Goal: Task Accomplishment & Management: Manage account settings

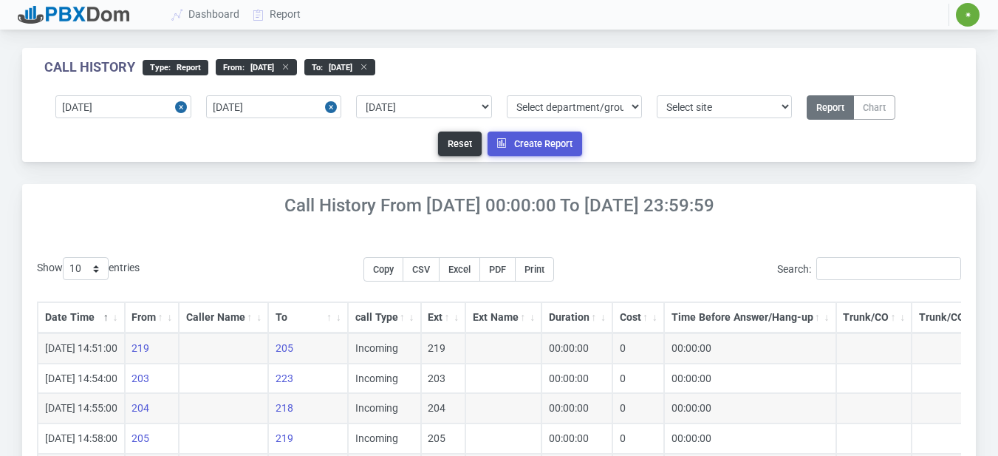
select select "0"
drag, startPoint x: 935, startPoint y: 45, endPoint x: 620, endPoint y: 44, distance: 315.3
click at [930, 44] on div "Call History type : Report From : [DATE] to : [DATE] [DATE] [DATE] Select prede…" at bounding box center [499, 375] width 998 height 685
click at [235, 16] on link "Dashboard" at bounding box center [205, 14] width 81 height 27
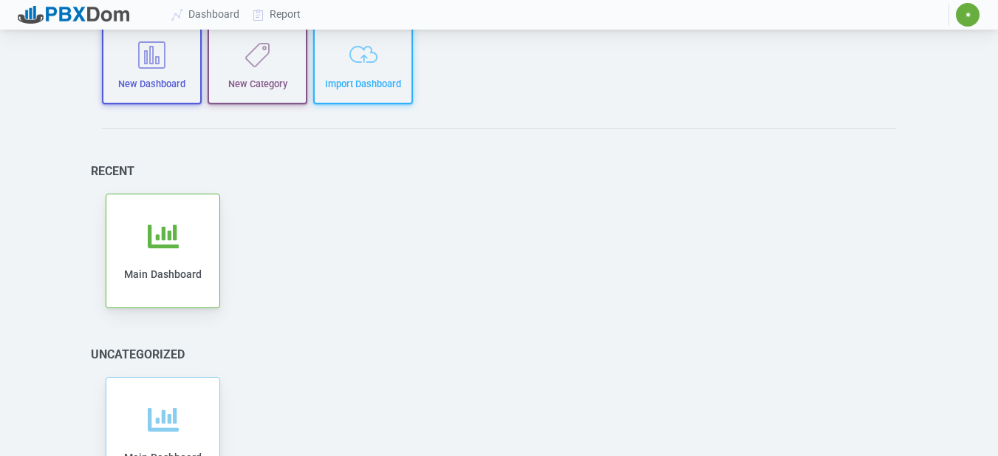
scroll to position [177, 0]
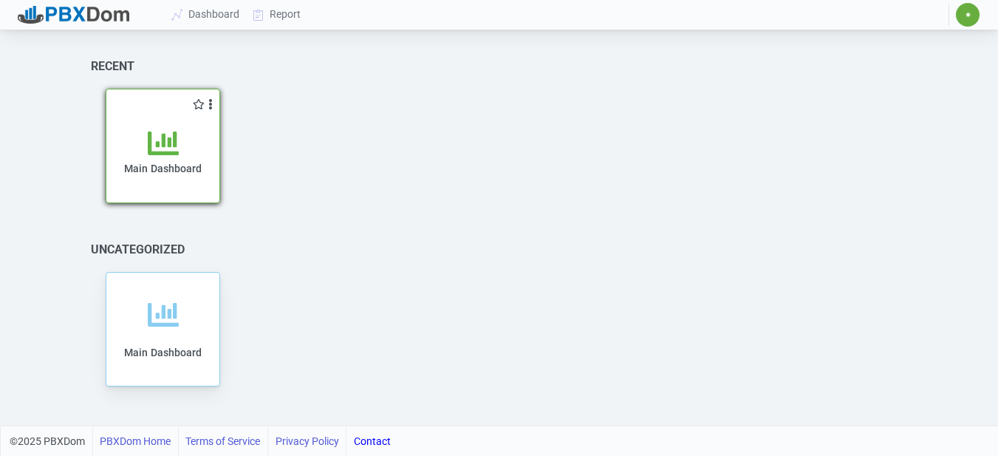
click at [160, 125] on div "Main Dashboard" at bounding box center [162, 157] width 113 height 90
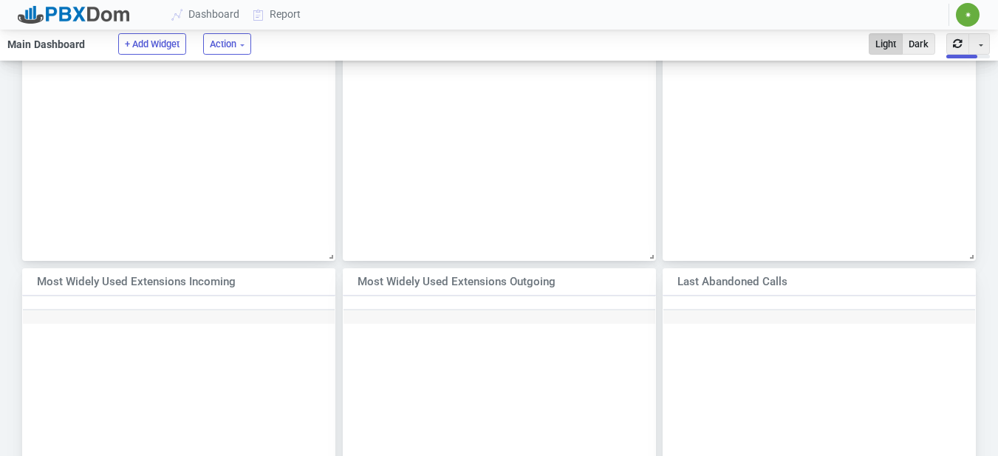
scroll to position [414, 0]
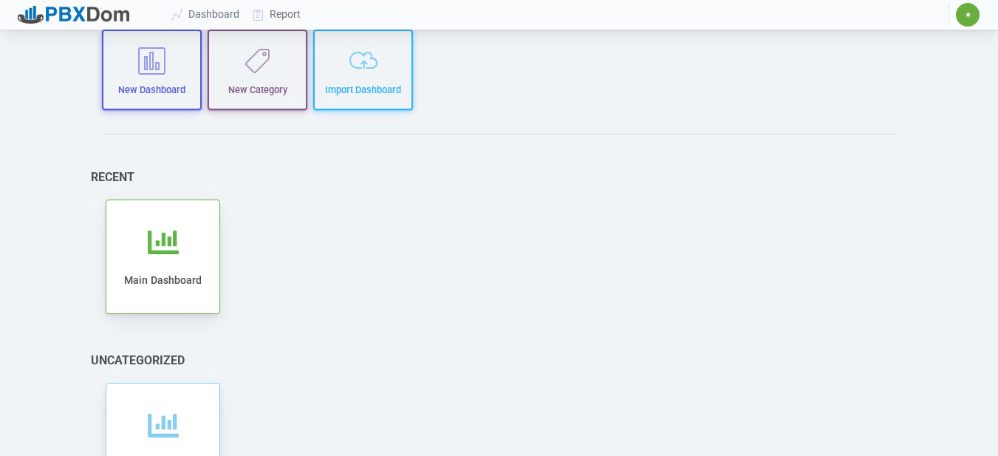
scroll to position [177, 0]
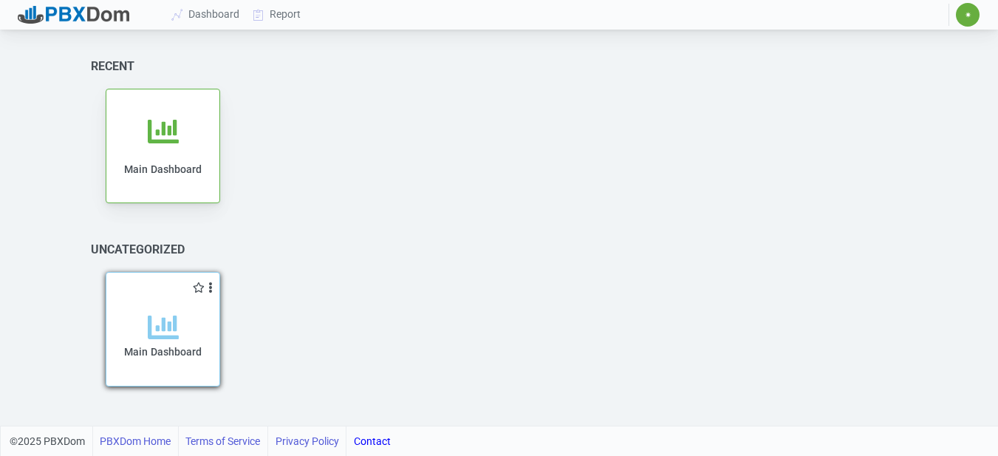
click at [199, 343] on div "Main Dashboard" at bounding box center [162, 349] width 83 height 75
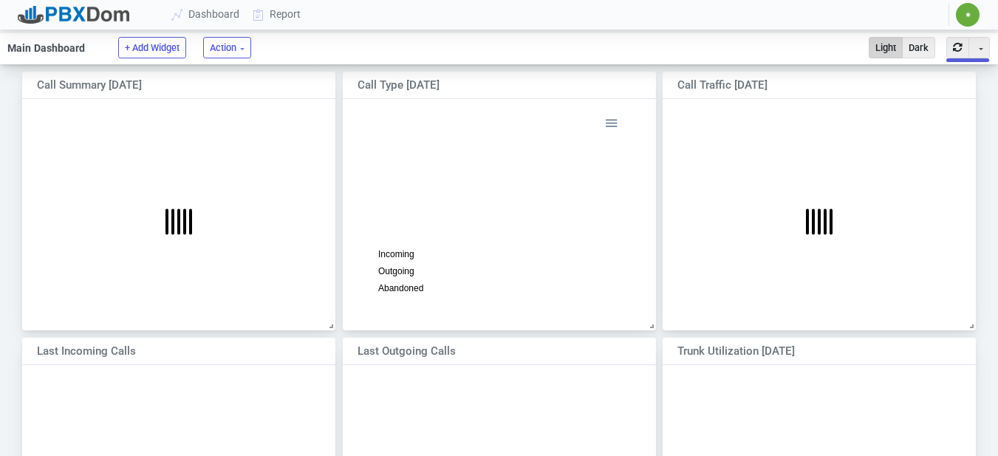
scroll to position [222, 335]
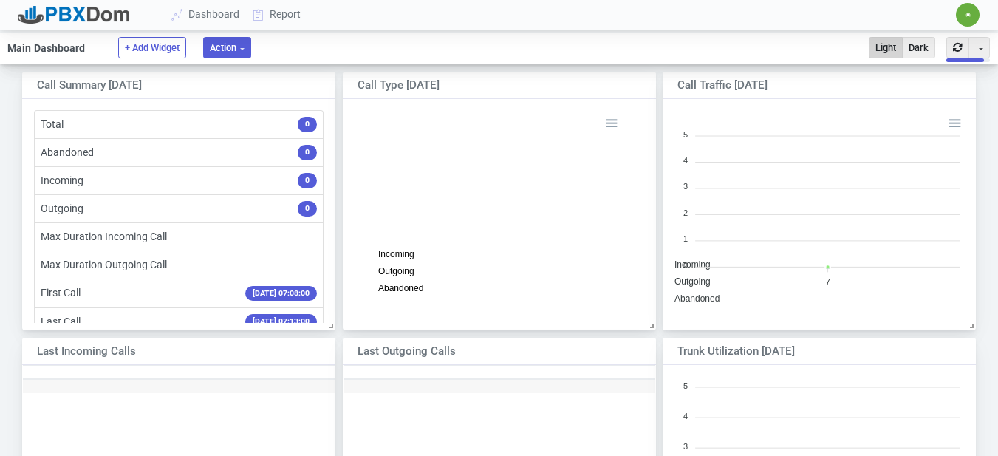
click at [250, 51] on button "Action" at bounding box center [227, 47] width 48 height 21
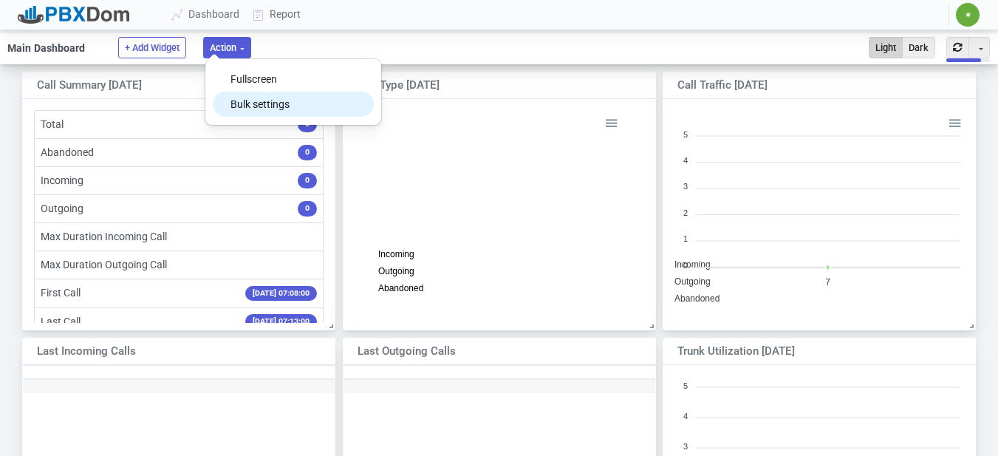
click at [257, 113] on button "Bulk settings" at bounding box center [293, 104] width 160 height 25
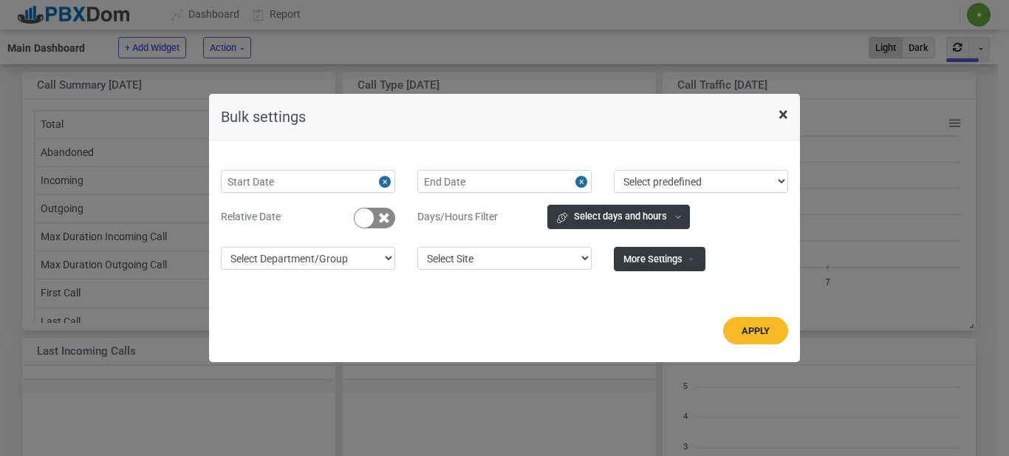
click at [786, 120] on span "×" at bounding box center [783, 114] width 10 height 21
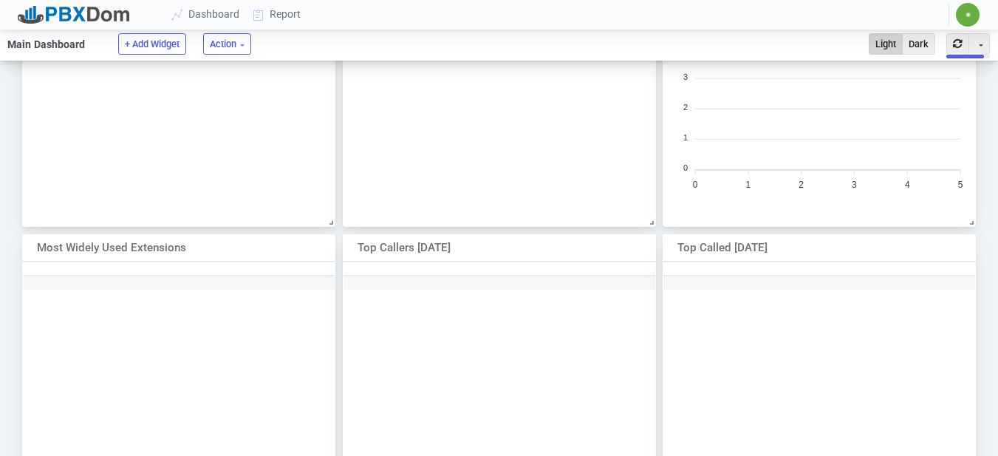
scroll to position [0, 0]
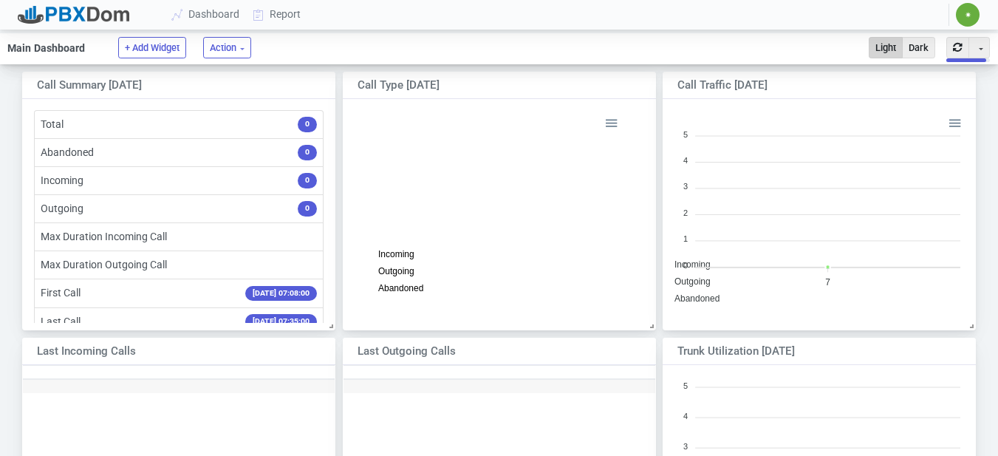
scroll to position [213, 301]
